Goal: Transaction & Acquisition: Purchase product/service

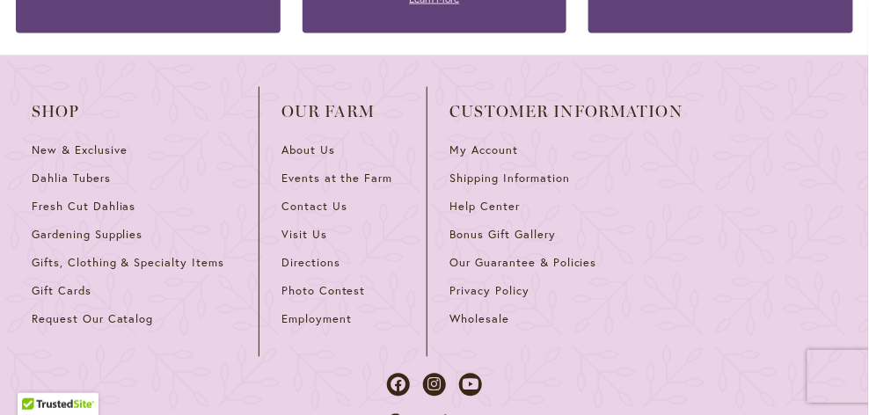
scroll to position [2209, 0]
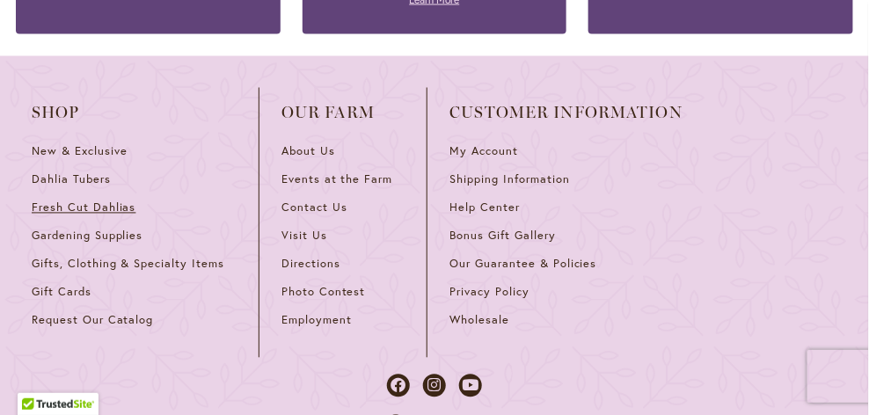
click at [75, 201] on link "Fresh Cut Dahlias" at bounding box center [134, 215] width 205 height 28
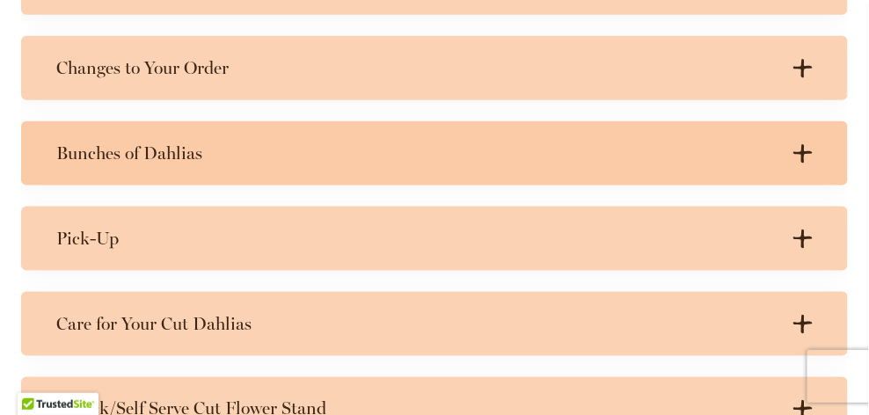
scroll to position [1935, 0]
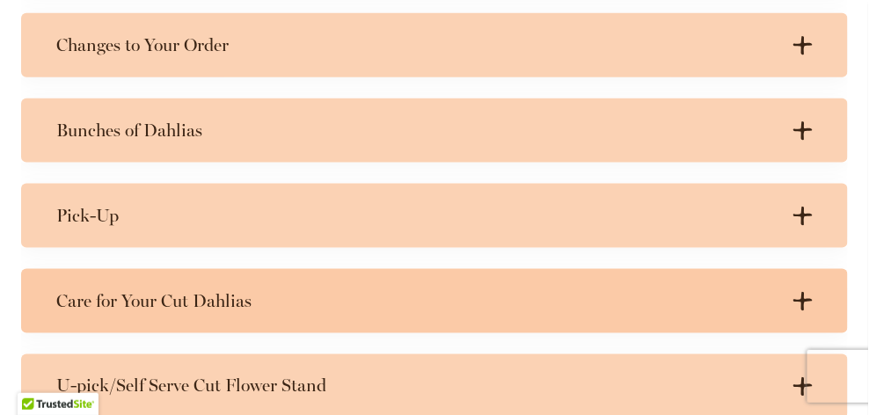
click at [69, 306] on h3 "Care for Your Cut Dahlias" at bounding box center [416, 301] width 721 height 22
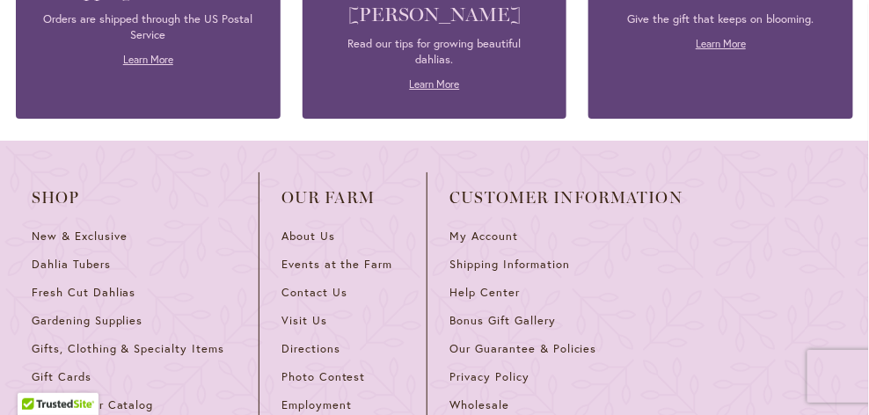
scroll to position [3069, 0]
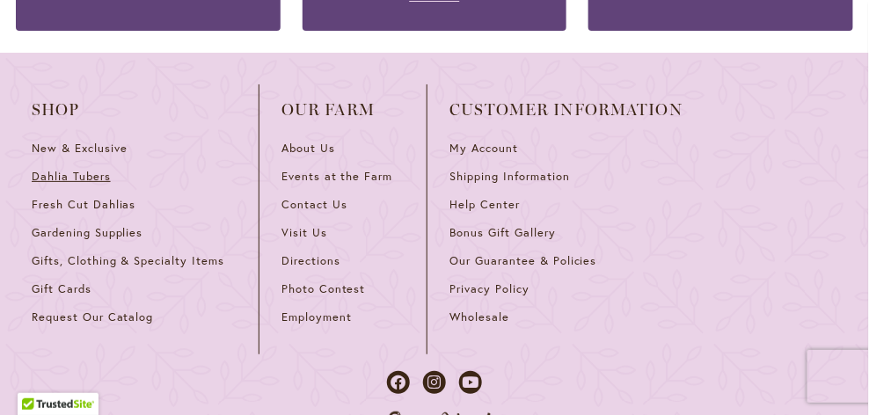
click at [70, 169] on span "Dahlia Tubers" at bounding box center [71, 176] width 79 height 15
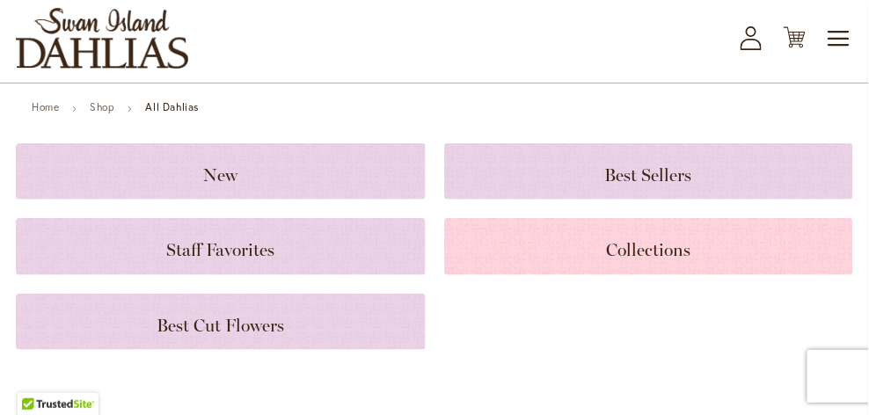
scroll to position [176, 0]
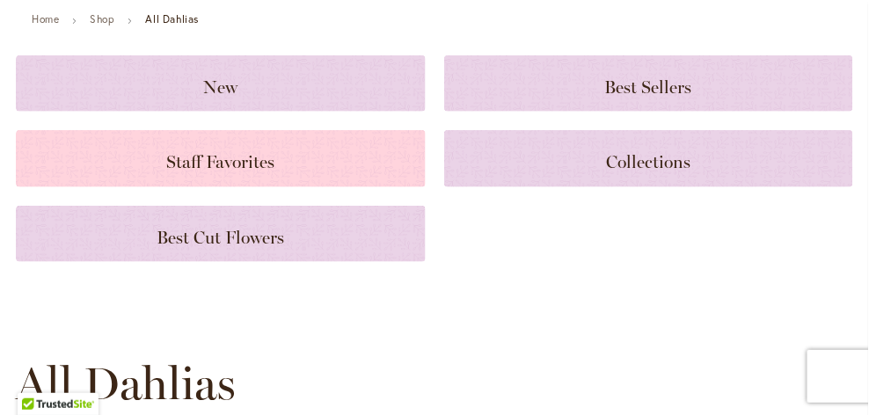
click at [325, 182] on div "Staff Favorites" at bounding box center [221, 158] width 410 height 56
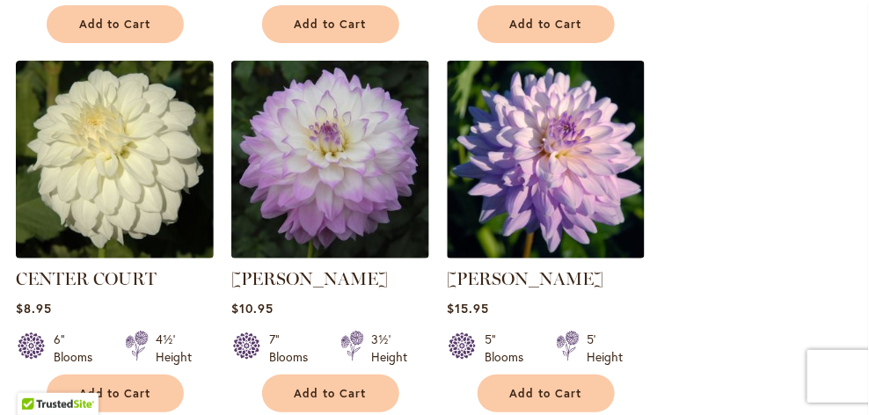
scroll to position [1495, 0]
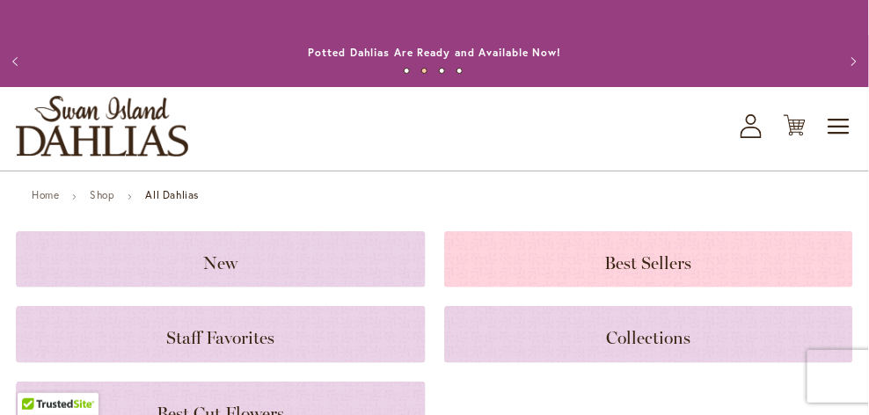
click at [652, 264] on span "Best Sellers" at bounding box center [648, 262] width 87 height 21
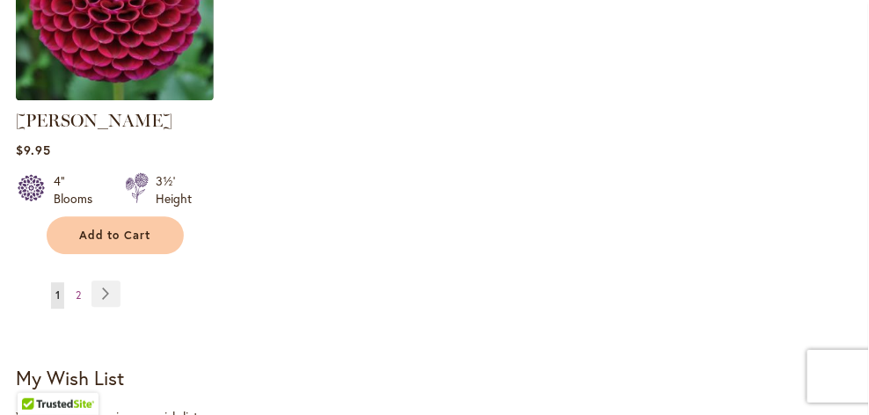
scroll to position [2463, 0]
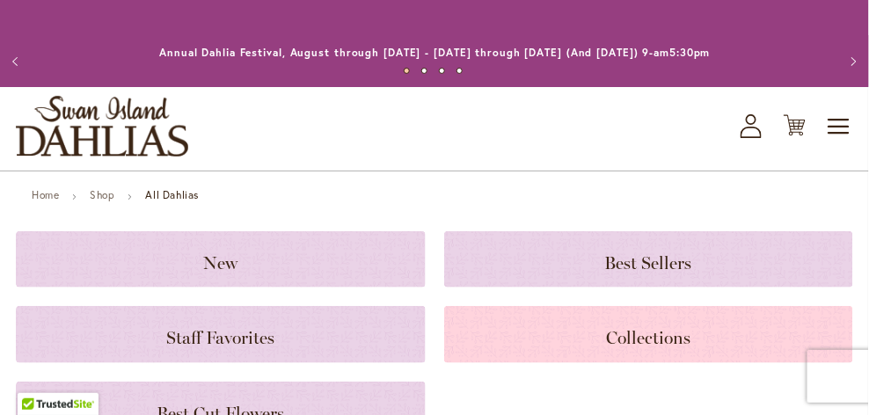
click at [646, 325] on h3 "Collections" at bounding box center [649, 334] width 368 height 19
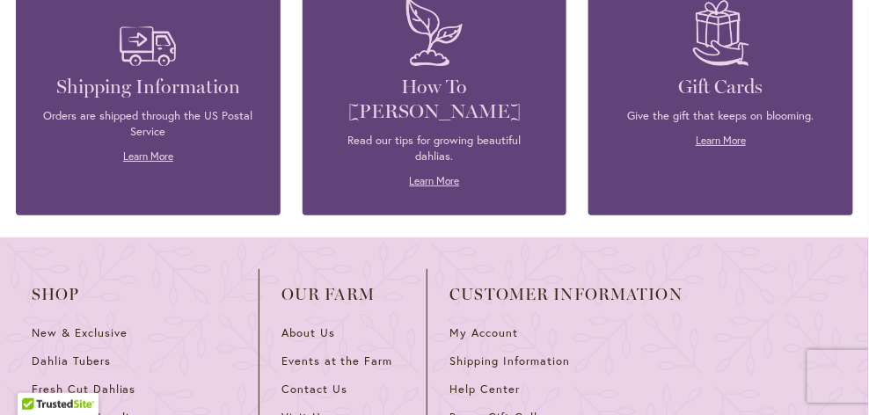
scroll to position [1583, 0]
